Goal: Navigation & Orientation: Understand site structure

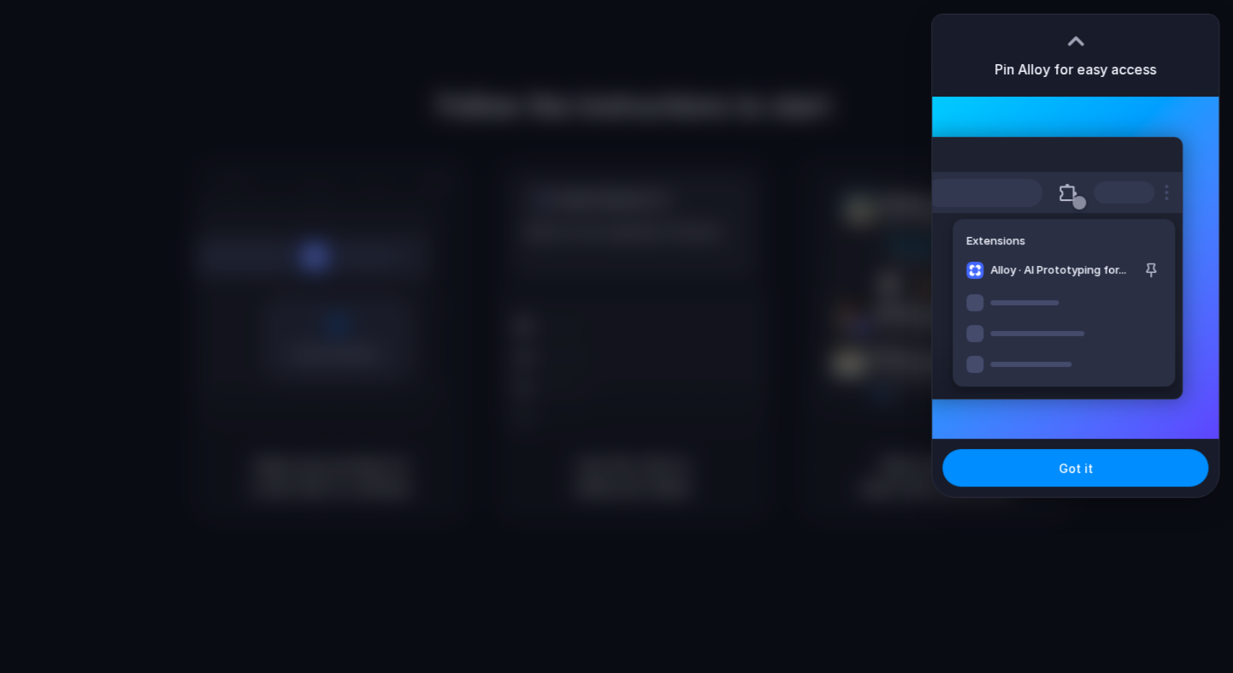
click at [1076, 475] on span "Got it" at bounding box center [1075, 468] width 34 height 18
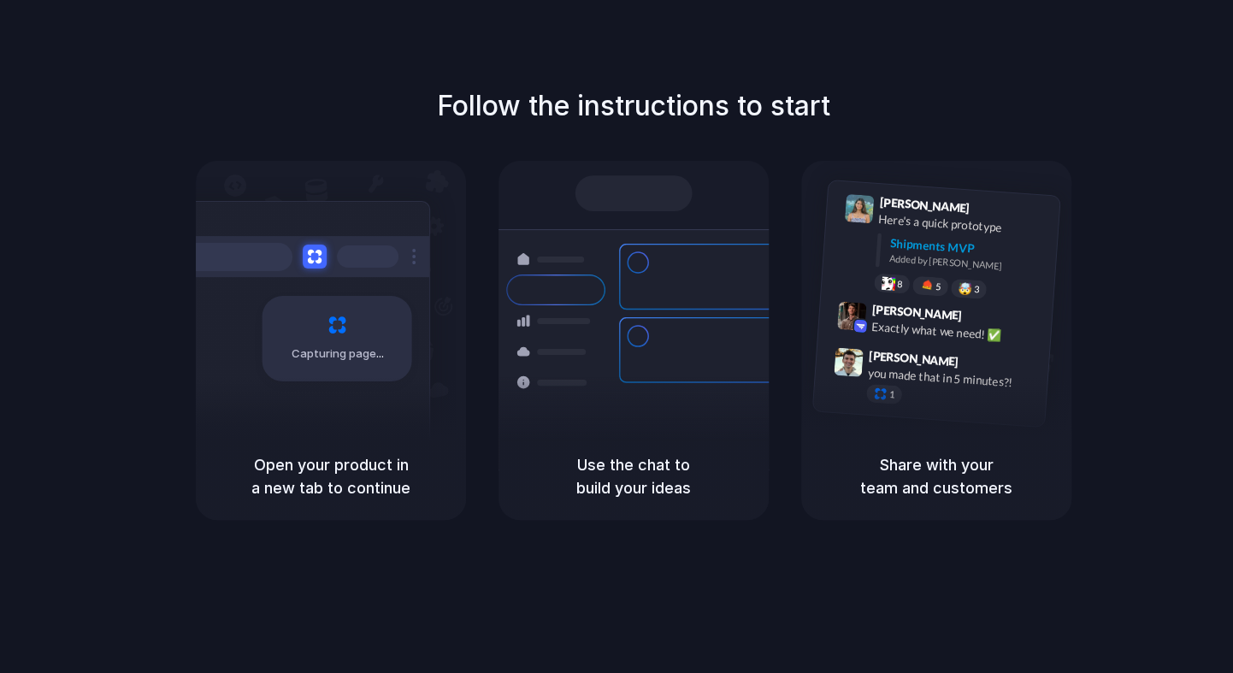
click at [623, 516] on div "Use the chat to build your ideas" at bounding box center [633, 476] width 270 height 87
click at [680, 593] on div "Follow the instructions to start Capturing page Open your product in a new tab …" at bounding box center [633, 353] width 1267 height 707
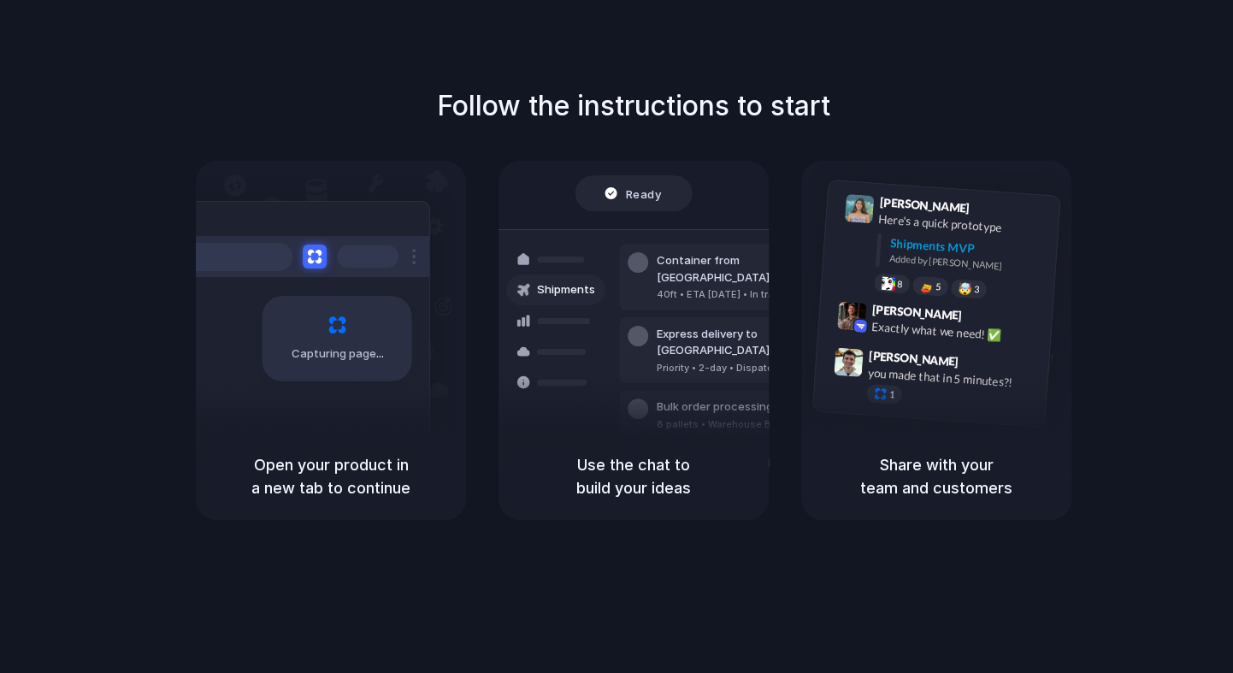
click at [664, 503] on div "Use the chat to build your ideas" at bounding box center [633, 476] width 270 height 87
click at [740, 652] on div "Follow the instructions to start Capturing page Open your product in a new tab …" at bounding box center [633, 353] width 1267 height 707
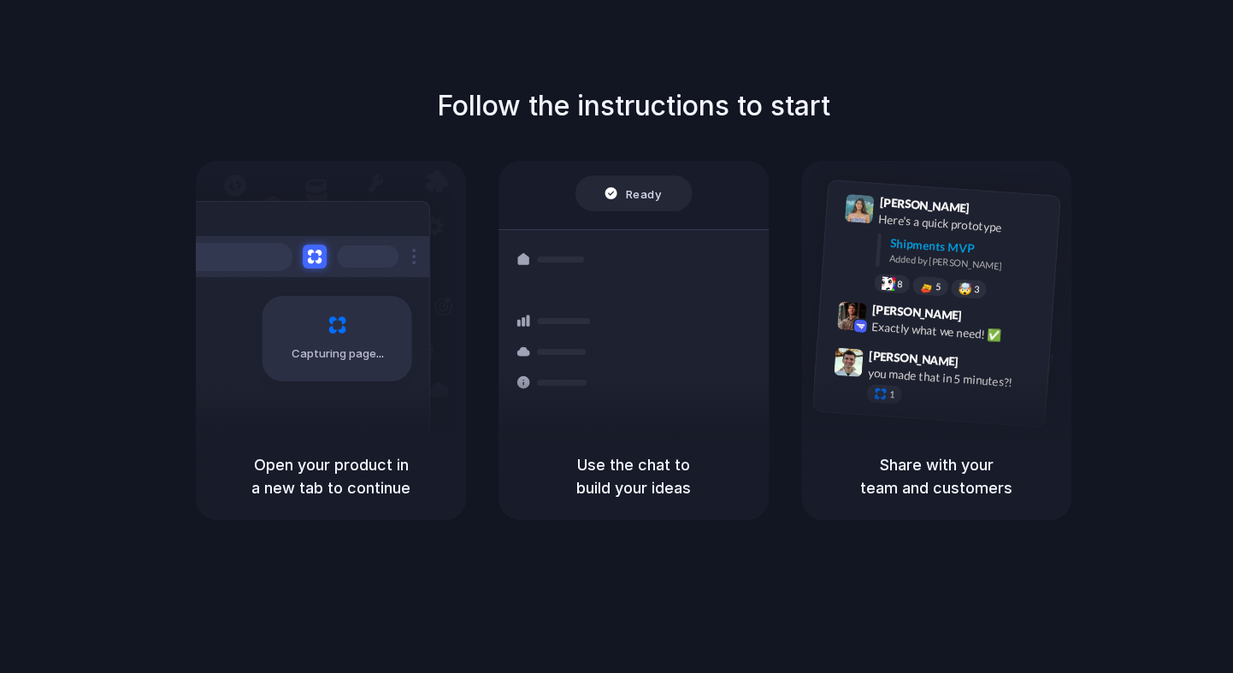
click at [660, 219] on div "Ready Shipments Container from [GEOGRAPHIC_DATA] 40ft • ETA [DATE] • In transit…" at bounding box center [633, 322] width 291 height 296
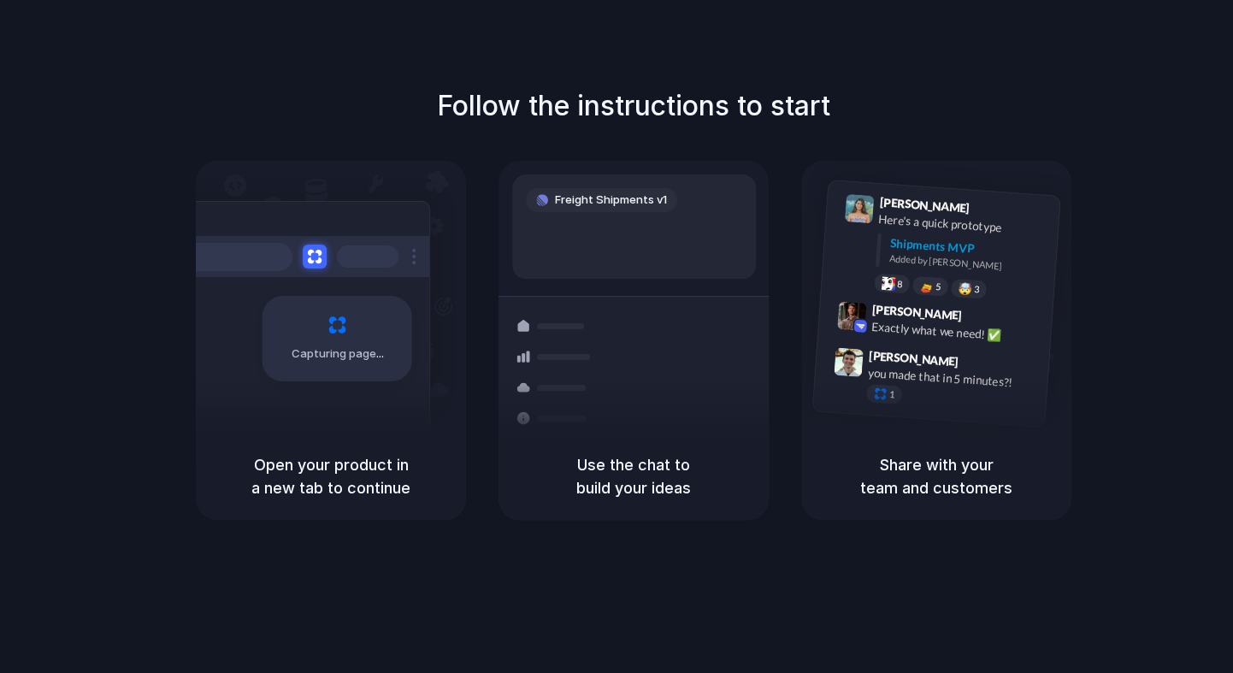
drag, startPoint x: 651, startPoint y: 207, endPoint x: 637, endPoint y: 185, distance: 26.1
click at [637, 185] on div "Freight Shipments v1" at bounding box center [634, 226] width 244 height 104
click at [910, 280] on div "8 5 🤯 3" at bounding box center [959, 288] width 171 height 30
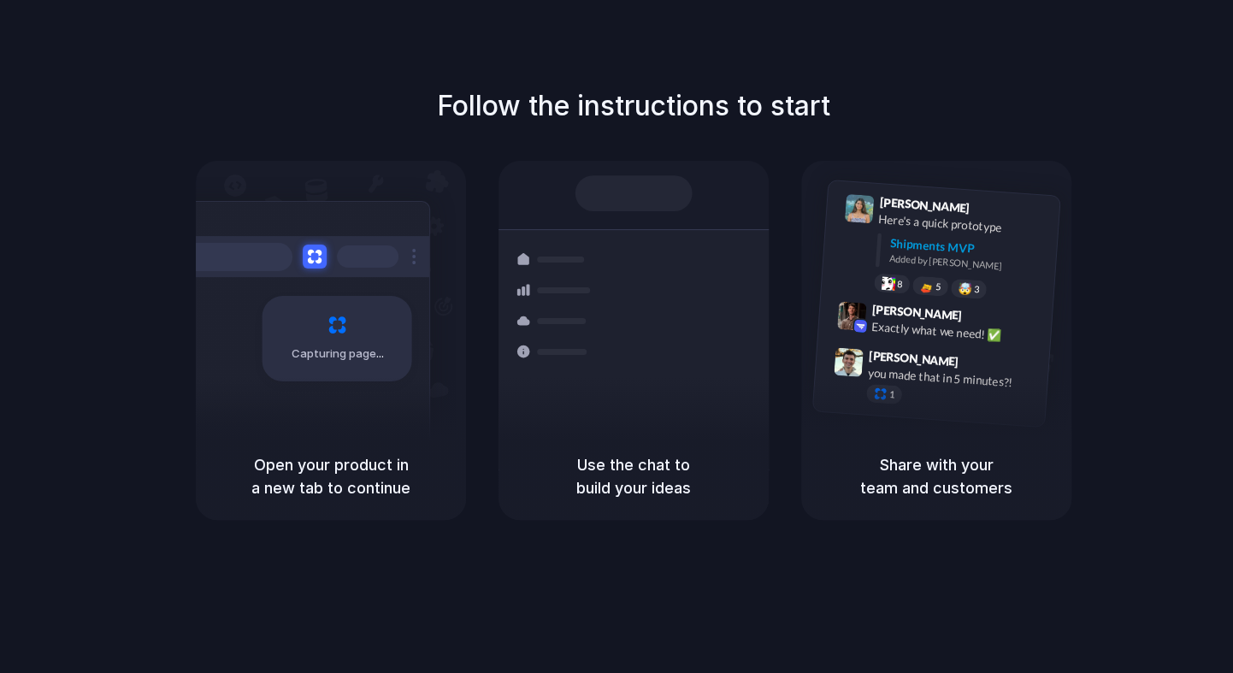
click at [880, 448] on div "Share with your team and customers" at bounding box center [936, 476] width 270 height 87
click at [939, 275] on div "8 5 🤯 3" at bounding box center [959, 288] width 171 height 30
click at [917, 345] on div "[PERSON_NAME] 9:47 AM you made that in 5 minutes?! 1" at bounding box center [931, 380] width 236 height 80
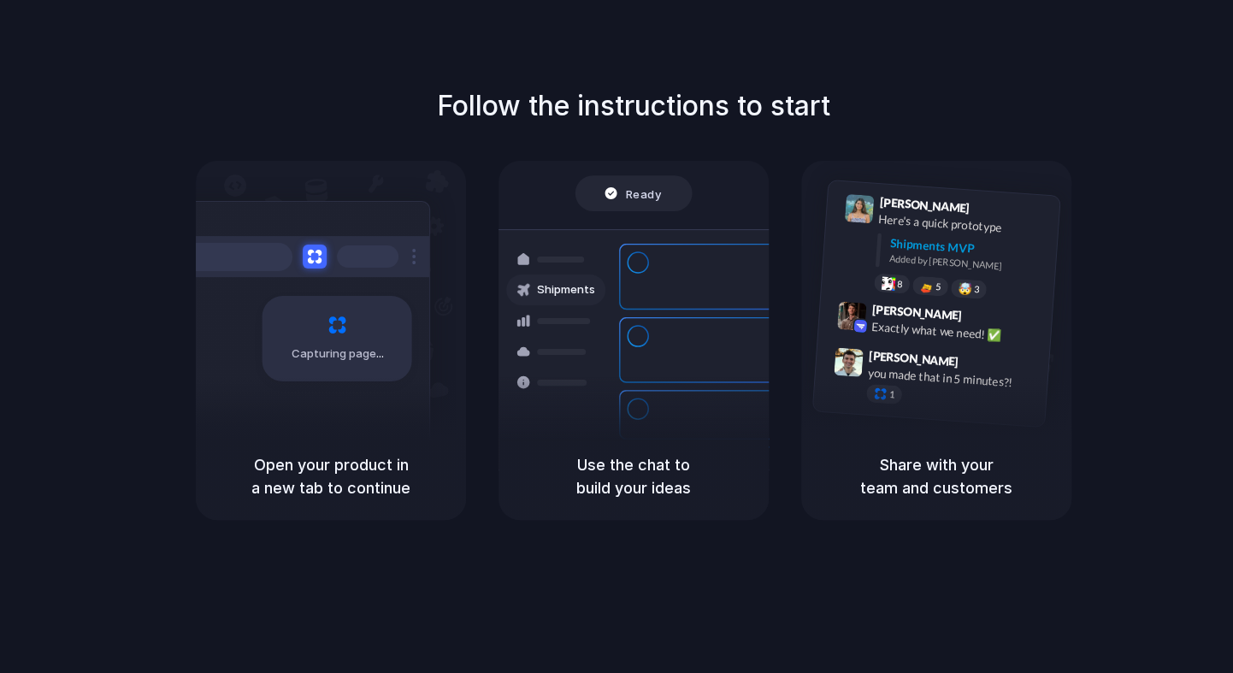
drag, startPoint x: 295, startPoint y: 296, endPoint x: 408, endPoint y: 586, distance: 311.0
click at [408, 586] on div "Follow the instructions to start Capturing page Open your product in a new tab …" at bounding box center [633, 353] width 1267 height 707
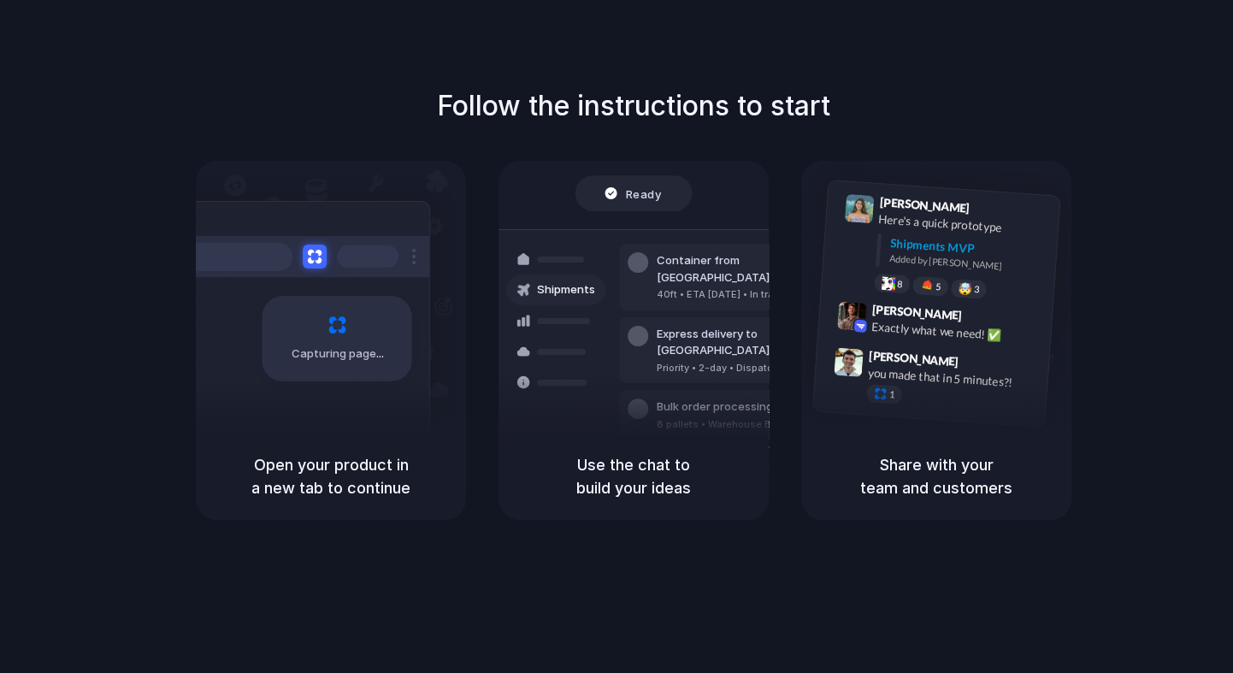
drag, startPoint x: 345, startPoint y: 517, endPoint x: 422, endPoint y: 462, distance: 94.2
click at [422, 462] on div "Open your product in a new tab to continue" at bounding box center [331, 476] width 270 height 87
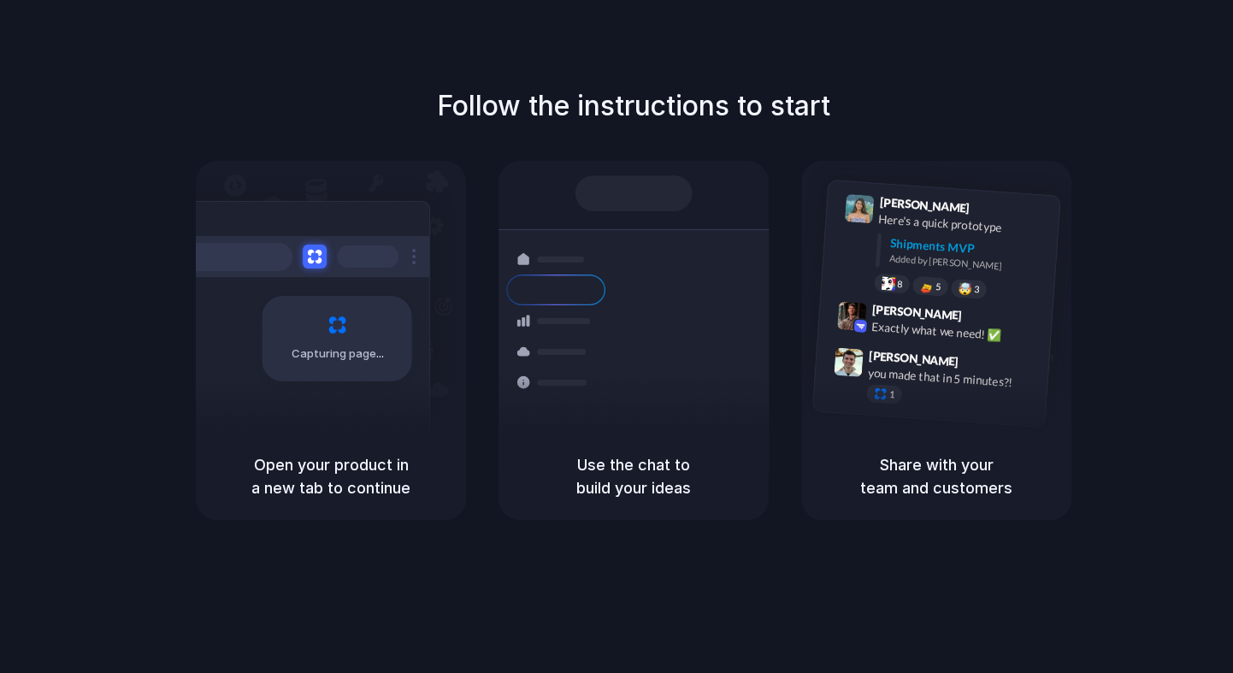
drag, startPoint x: 438, startPoint y: 502, endPoint x: 353, endPoint y: 460, distance: 94.4
click at [353, 460] on div "Open your product in a new tab to continue" at bounding box center [331, 476] width 270 height 87
click at [353, 460] on h5 "Open your product in a new tab to continue" at bounding box center [330, 476] width 229 height 46
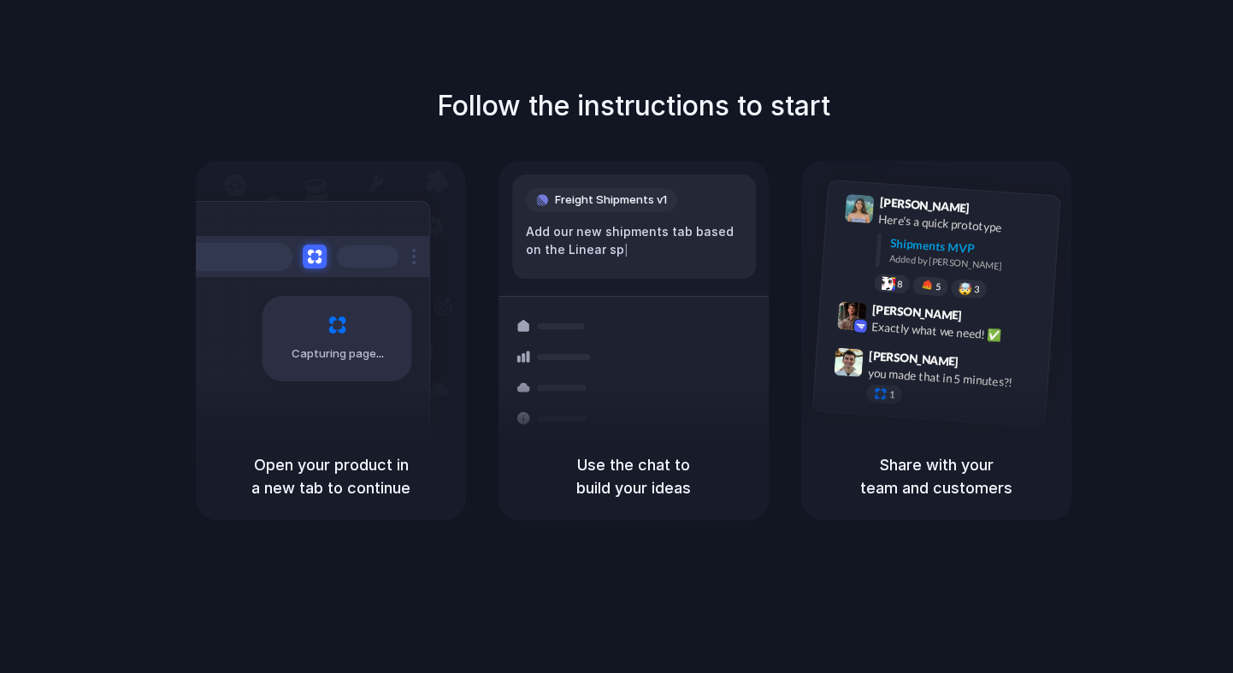
click at [887, 506] on div "Share with your team and customers" at bounding box center [936, 476] width 270 height 87
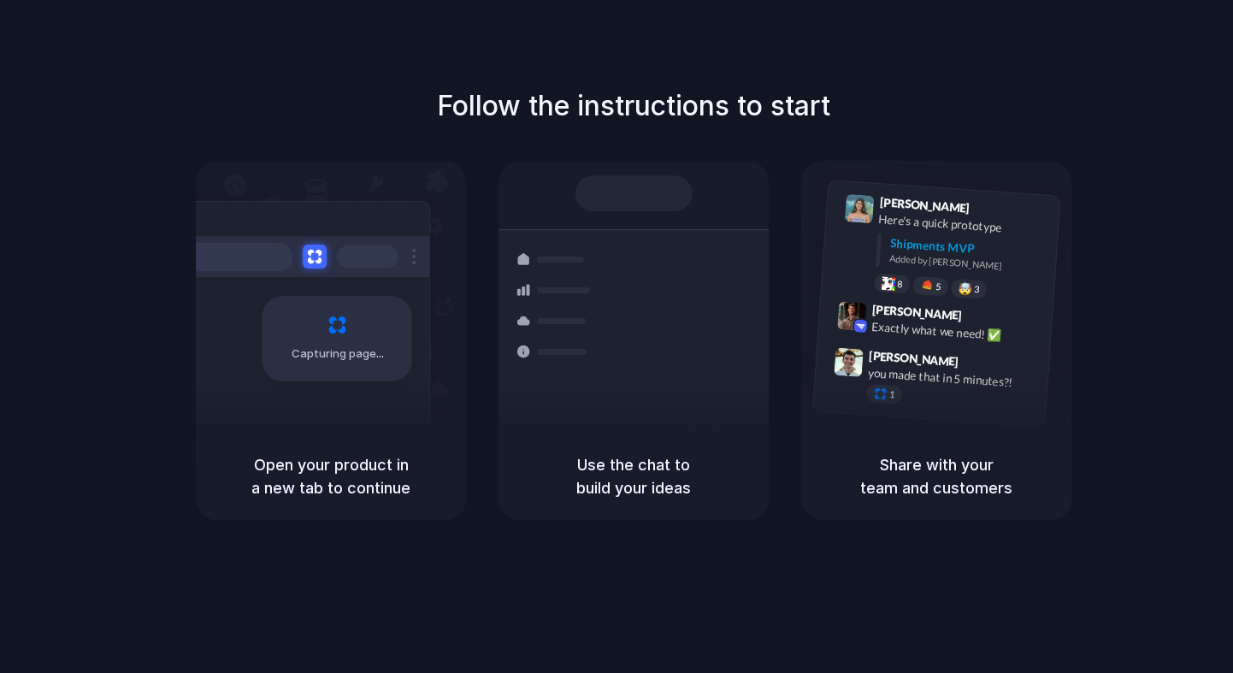
click at [662, 458] on h5 "Use the chat to build your ideas" at bounding box center [633, 476] width 229 height 46
